Goal: Register for event/course

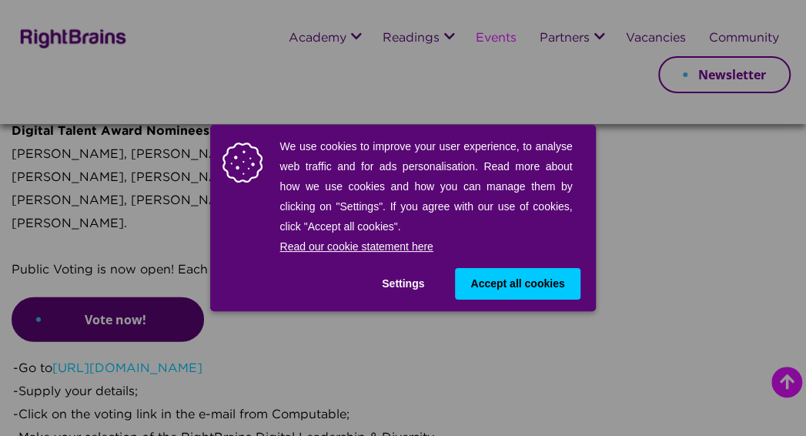
scroll to position [1385, 0]
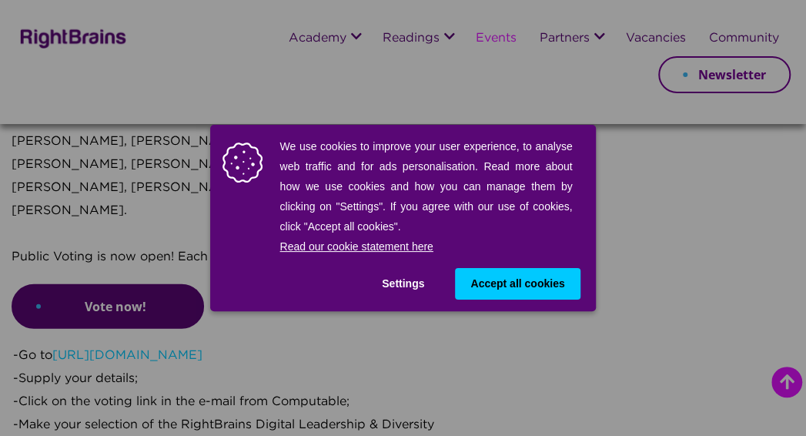
click at [532, 279] on span "Accept all cookies" at bounding box center [517, 283] width 94 height 16
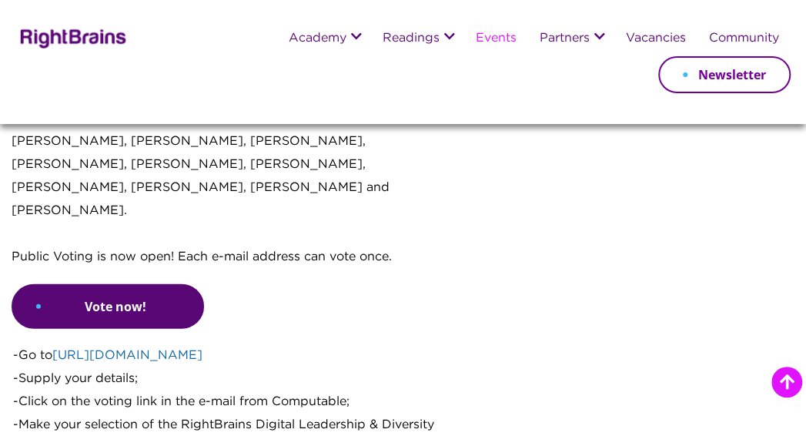
click at [145, 349] on link "[URL][DOMAIN_NAME]" at bounding box center [127, 355] width 150 height 12
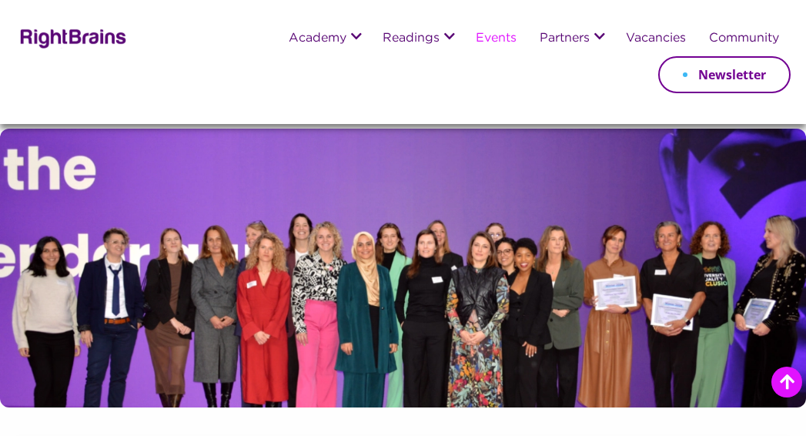
scroll to position [1308, 0]
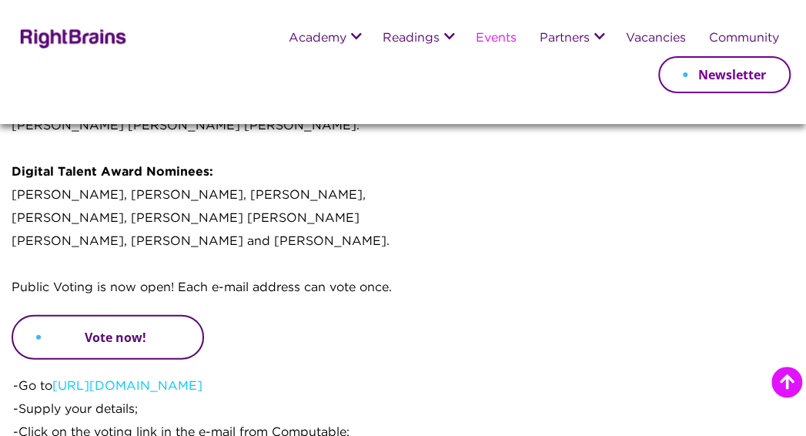
click at [140, 320] on link "Vote now!" at bounding box center [108, 337] width 192 height 45
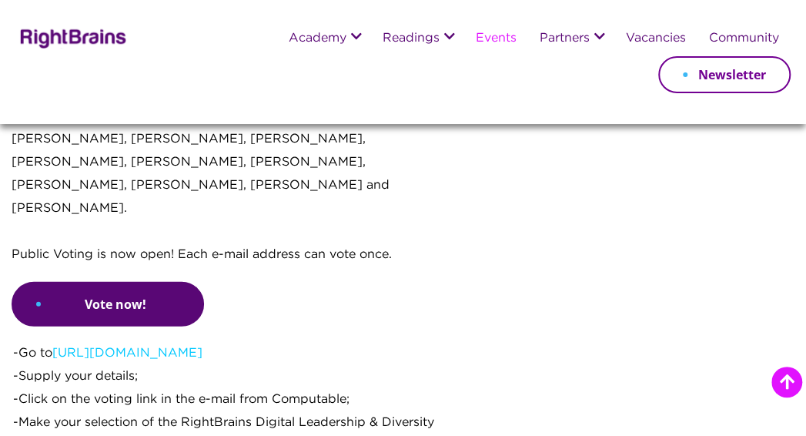
scroll to position [1385, 0]
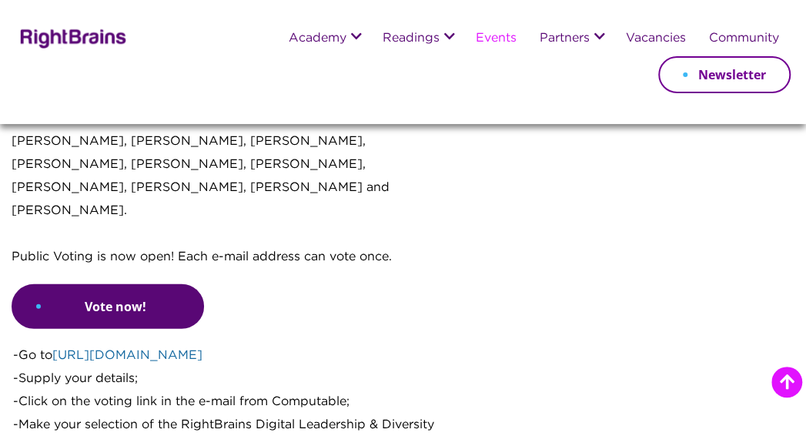
click at [140, 349] on link "[URL][DOMAIN_NAME]" at bounding box center [127, 355] width 150 height 12
